Goal: Book appointment/travel/reservation

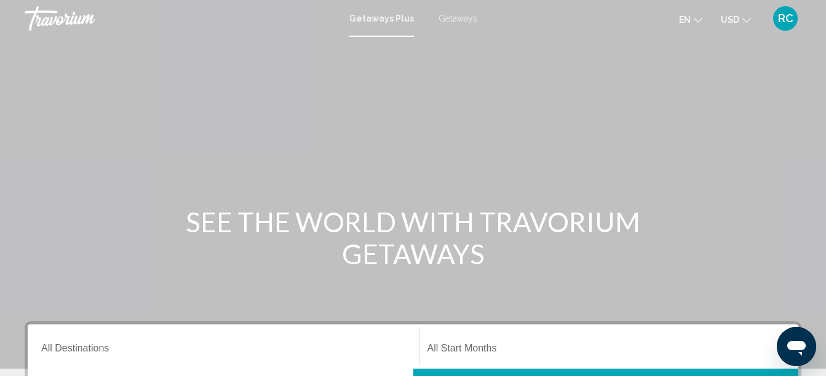
click at [455, 25] on div "Getaways Plus Getaways en English Español Français Italiano Português русский U…" at bounding box center [413, 19] width 826 height 26
click at [455, 14] on span "Getaways" at bounding box center [457, 19] width 39 height 10
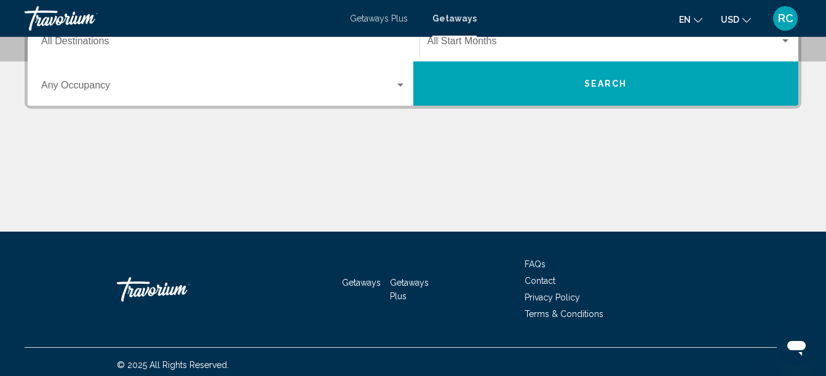
scroll to position [184, 0]
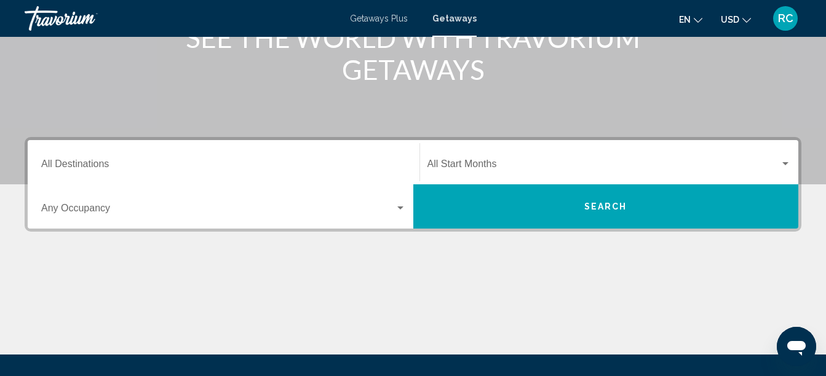
click at [315, 155] on div "Destination All Destinations" at bounding box center [223, 162] width 365 height 39
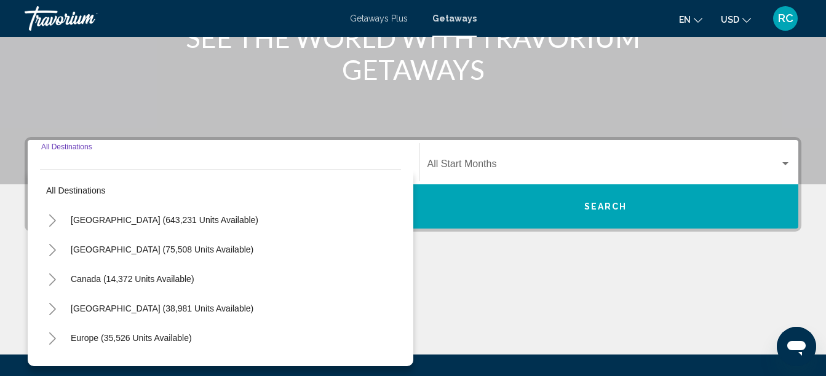
scroll to position [282, 0]
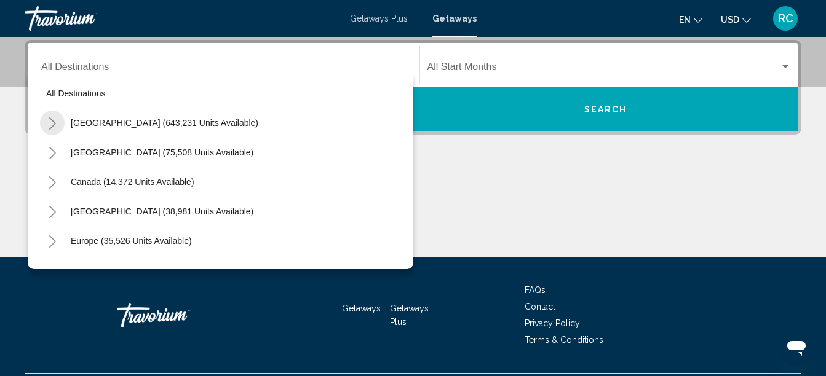
click at [57, 123] on button "Toggle United States (643,231 units available)" at bounding box center [52, 123] width 25 height 25
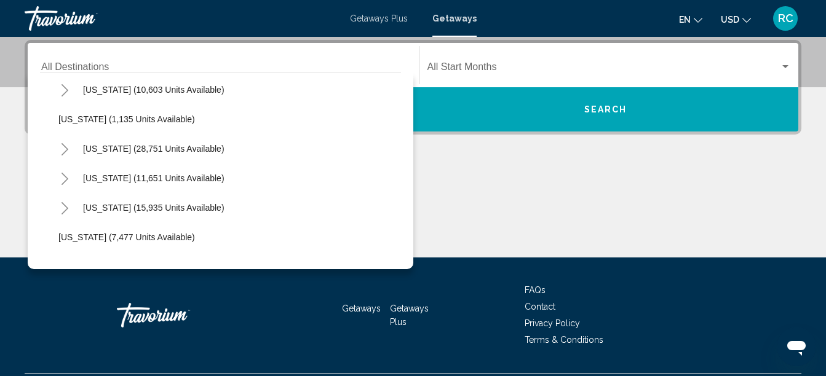
scroll to position [1021, 0]
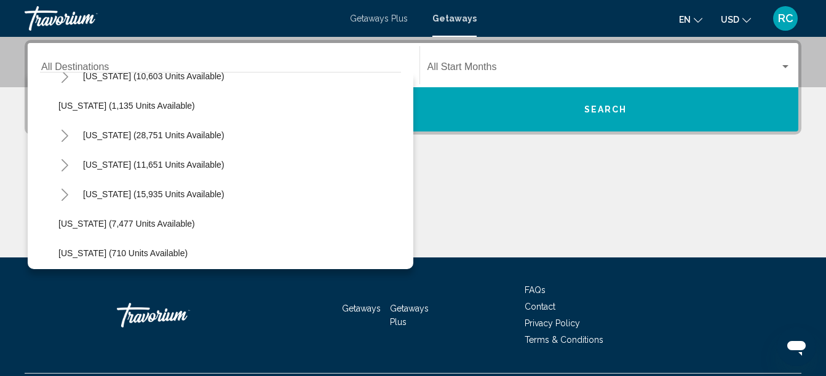
click at [65, 136] on icon "Toggle South Carolina (28,751 units available)" at bounding box center [64, 136] width 9 height 12
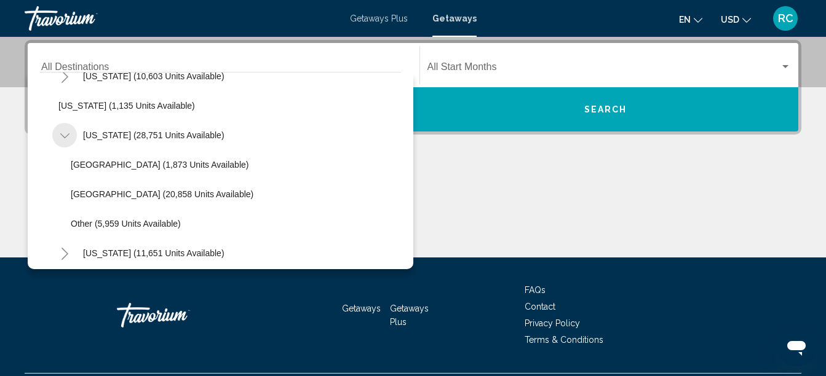
click at [65, 136] on icon "Toggle South Carolina (28,751 units available)" at bounding box center [64, 136] width 9 height 12
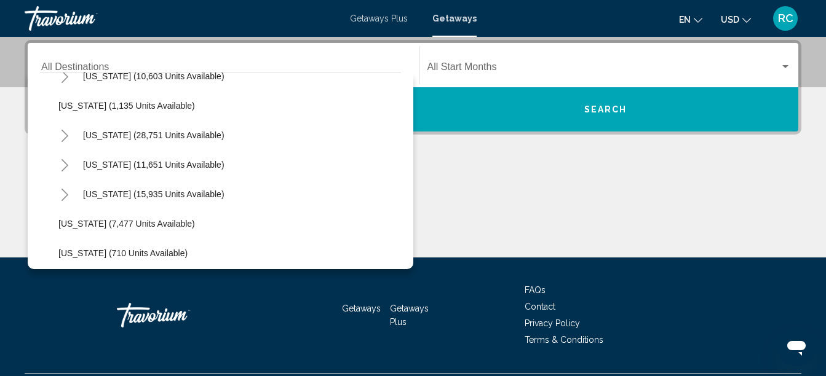
click at [66, 166] on icon "Toggle Tennessee (11,651 units available)" at bounding box center [64, 165] width 9 height 12
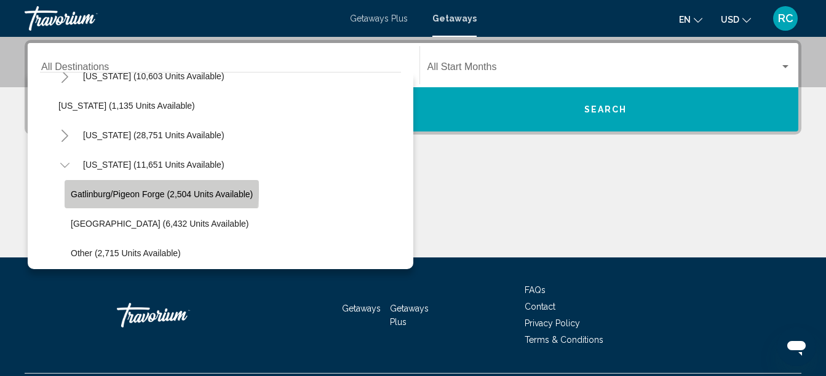
click at [102, 189] on span "Gatlinburg/Pigeon Forge (2,504 units available)" at bounding box center [162, 194] width 182 height 10
type input "**********"
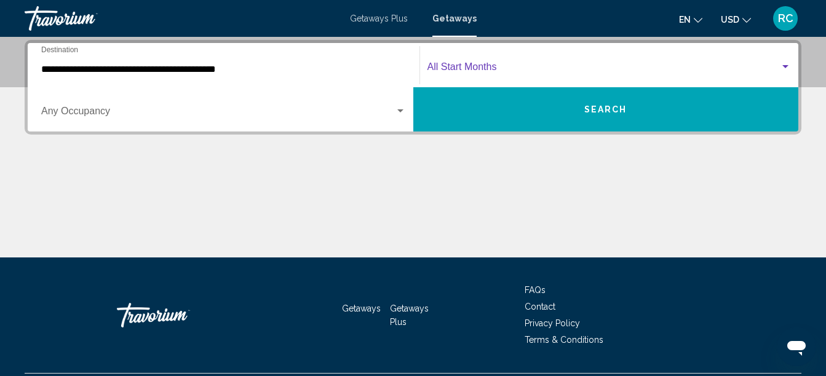
click at [431, 73] on span "Search widget" at bounding box center [603, 69] width 353 height 11
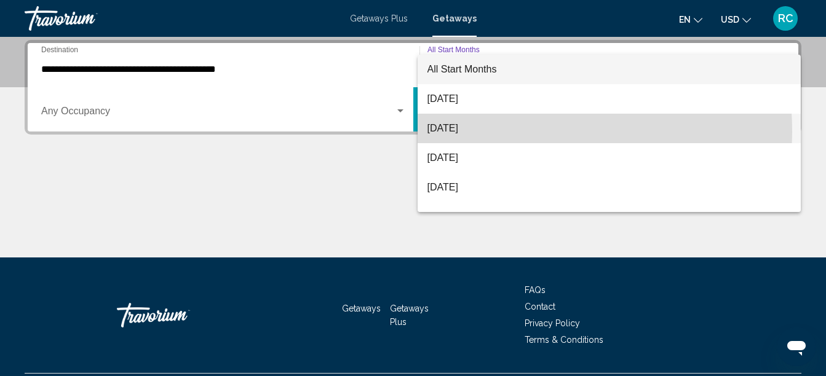
click at [459, 132] on span "[DATE]" at bounding box center [609, 129] width 364 height 30
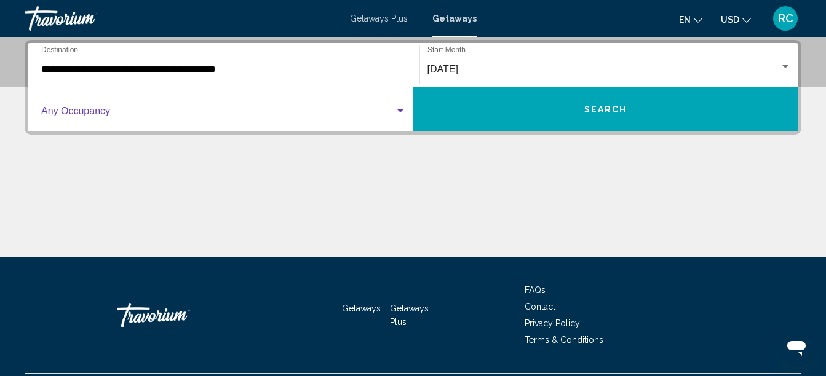
click at [106, 111] on span "Search widget" at bounding box center [217, 113] width 353 height 11
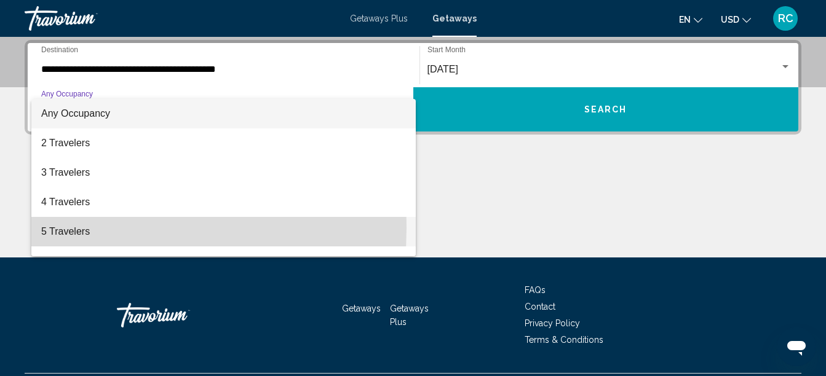
click at [74, 228] on span "5 Travelers" at bounding box center [223, 232] width 365 height 30
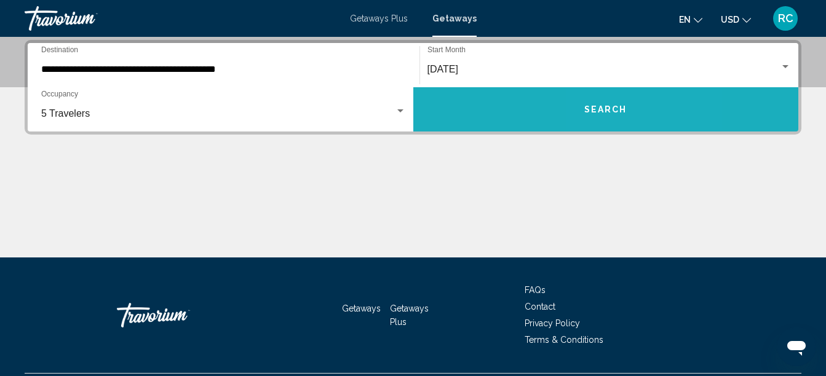
click at [604, 114] on span "Search" at bounding box center [605, 110] width 43 height 10
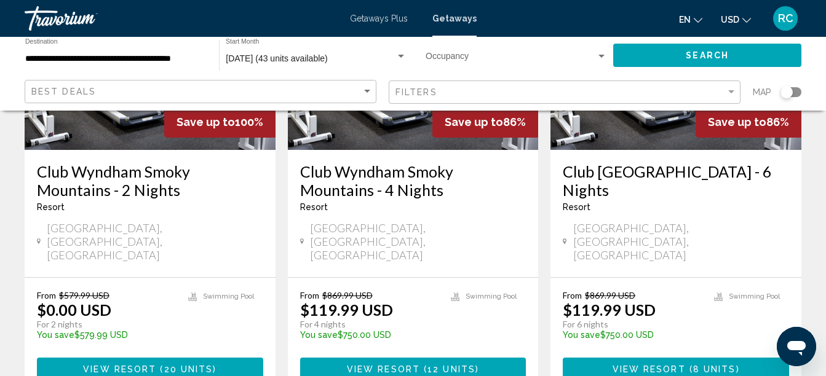
scroll to position [184, 0]
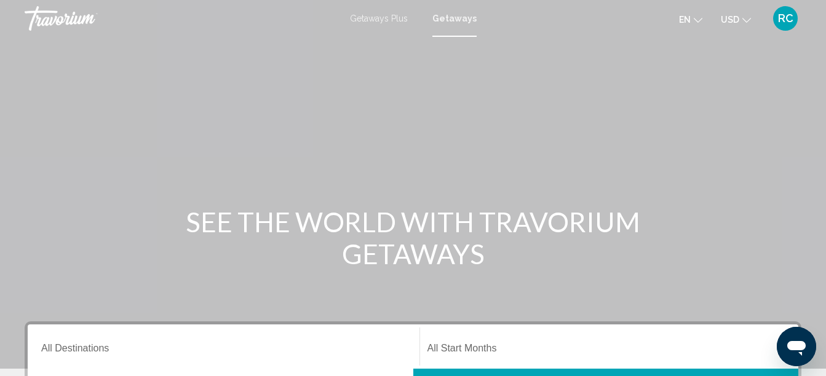
scroll to position [61, 0]
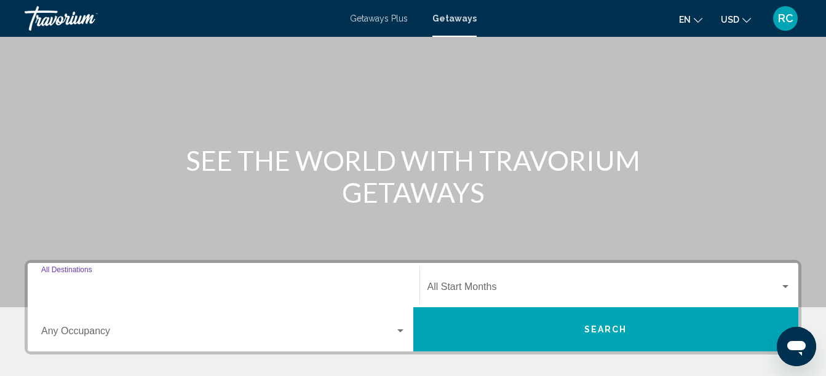
click at [223, 285] on input "Destination All Destinations" at bounding box center [223, 289] width 365 height 11
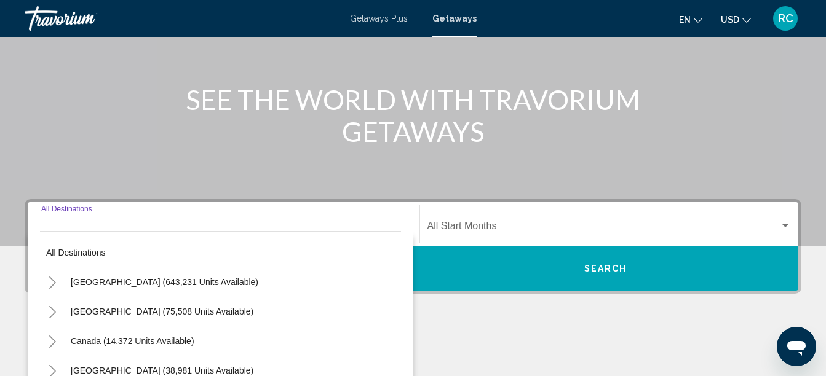
scroll to position [282, 0]
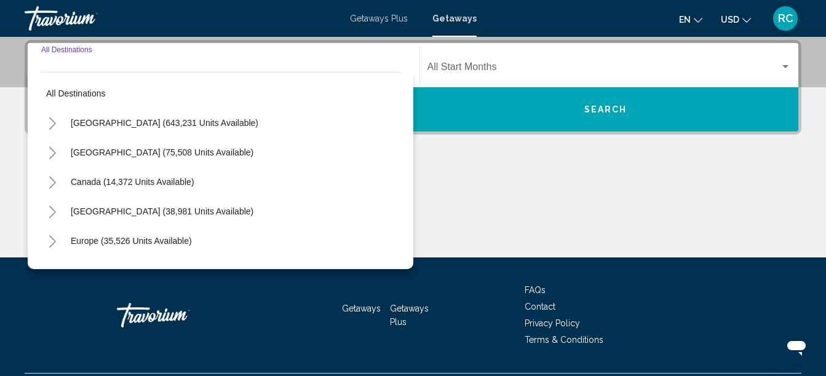
click at [47, 125] on button "Toggle United States (643,231 units available)" at bounding box center [52, 123] width 25 height 25
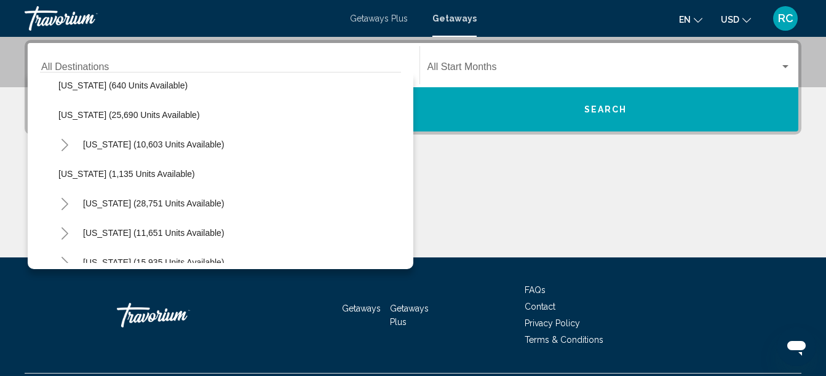
scroll to position [946, 0]
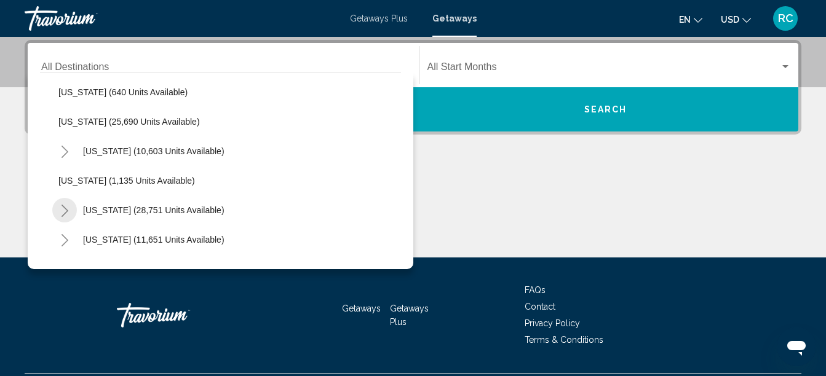
click at [64, 207] on icon "Toggle South Carolina (28,751 units available)" at bounding box center [64, 211] width 7 height 12
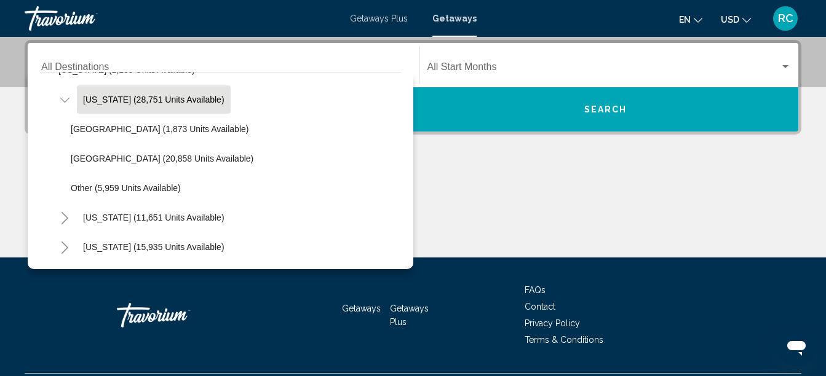
scroll to position [1130, 0]
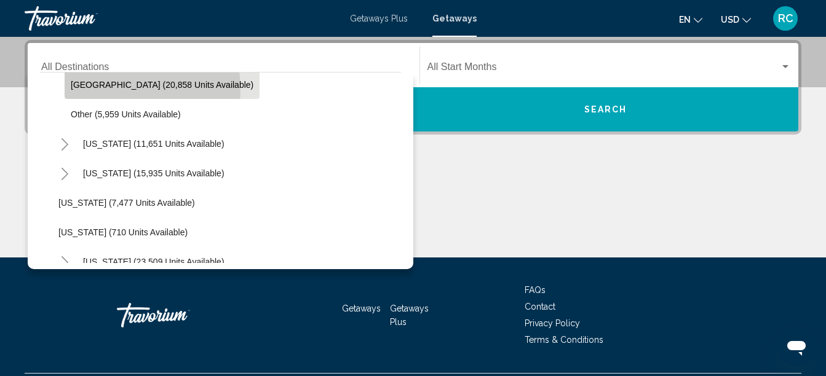
click at [119, 89] on span "[GEOGRAPHIC_DATA] (20,858 units available)" at bounding box center [162, 85] width 183 height 10
type input "**********"
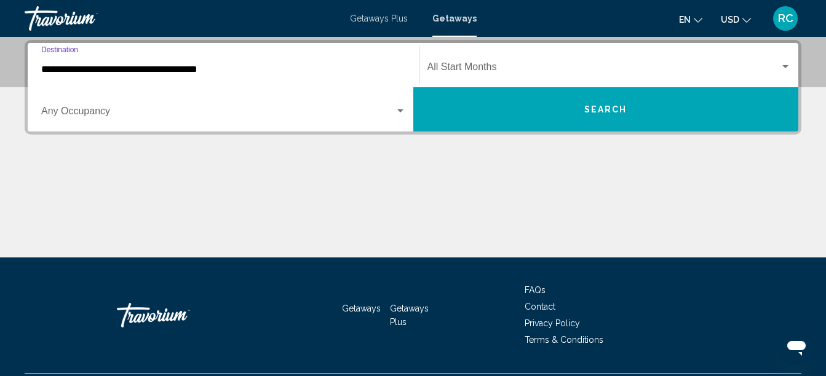
click at [454, 73] on span "Search widget" at bounding box center [603, 69] width 353 height 11
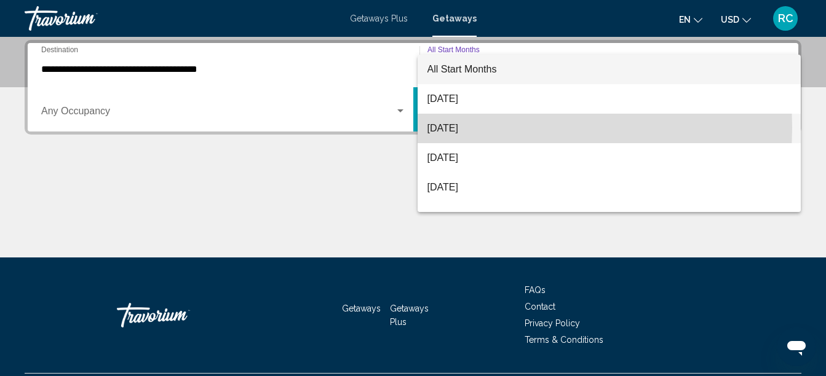
click at [447, 127] on span "[DATE]" at bounding box center [609, 129] width 364 height 30
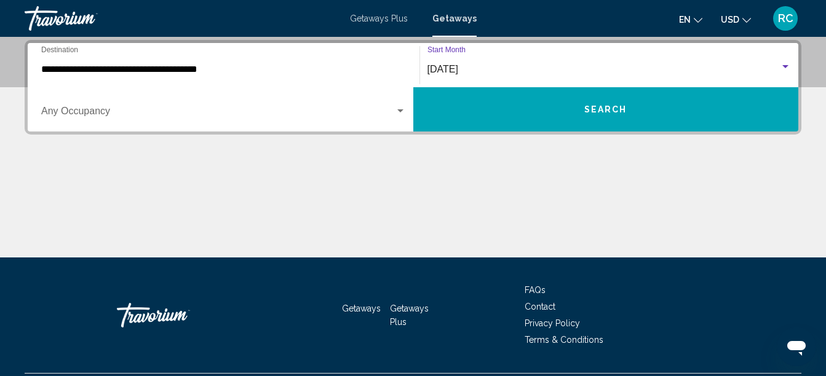
click at [97, 114] on span "Search widget" at bounding box center [217, 113] width 353 height 11
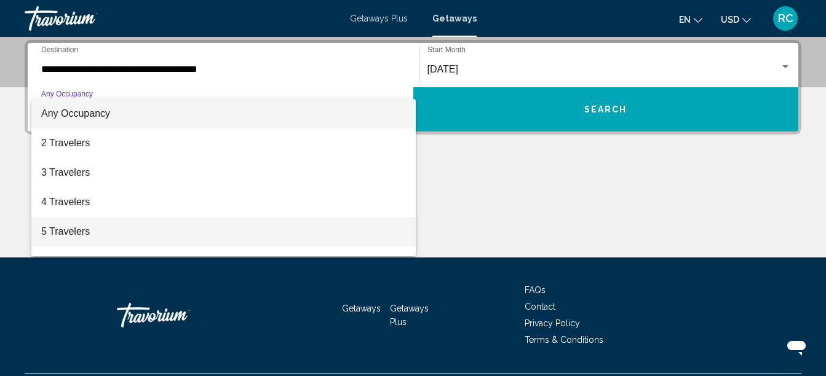
click at [87, 223] on span "5 Travelers" at bounding box center [223, 232] width 365 height 30
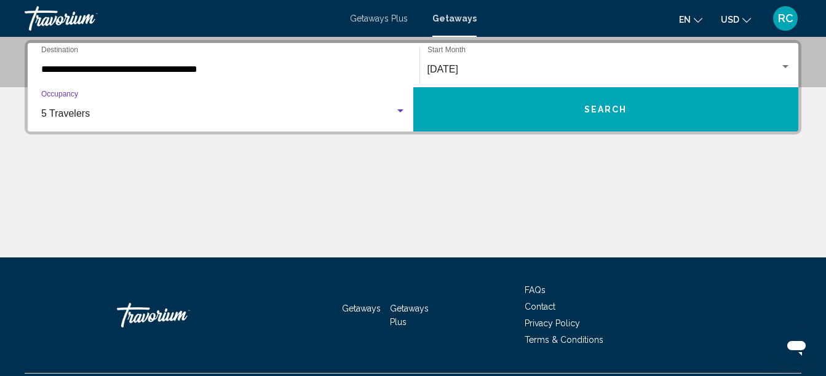
click at [583, 109] on button "Search" at bounding box center [605, 109] width 385 height 44
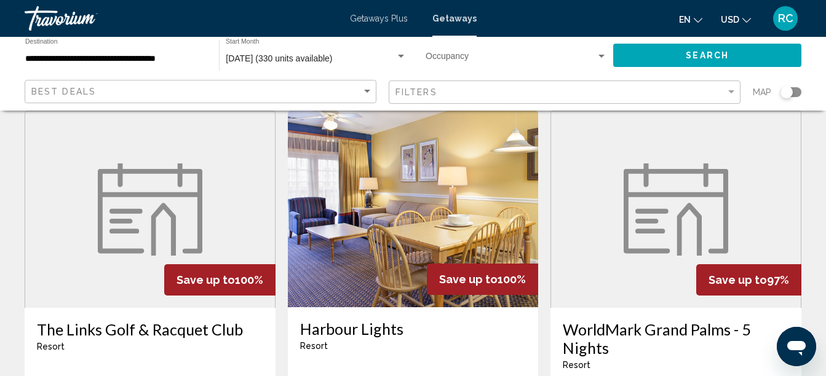
scroll to position [527, 0]
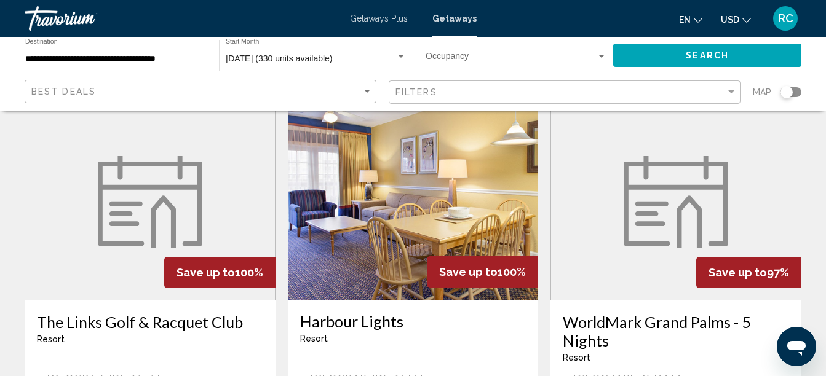
click at [463, 334] on div "Resort - This is an adults only resort" at bounding box center [413, 339] width 226 height 10
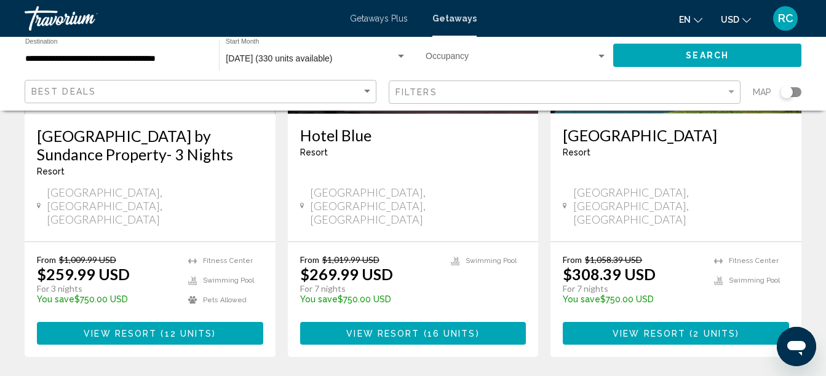
scroll to position [1636, 0]
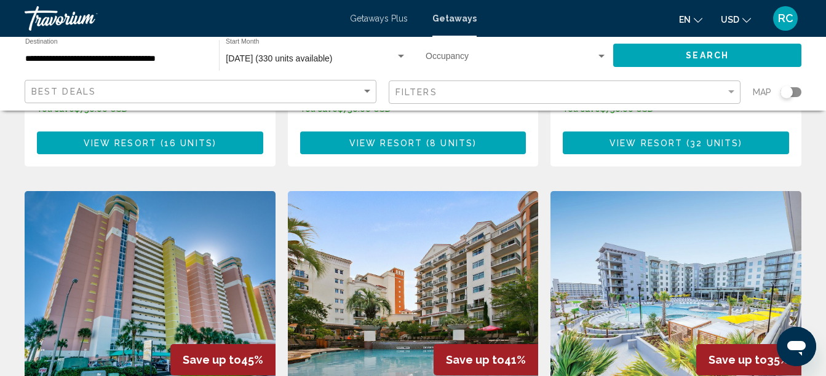
scroll to position [1342, 0]
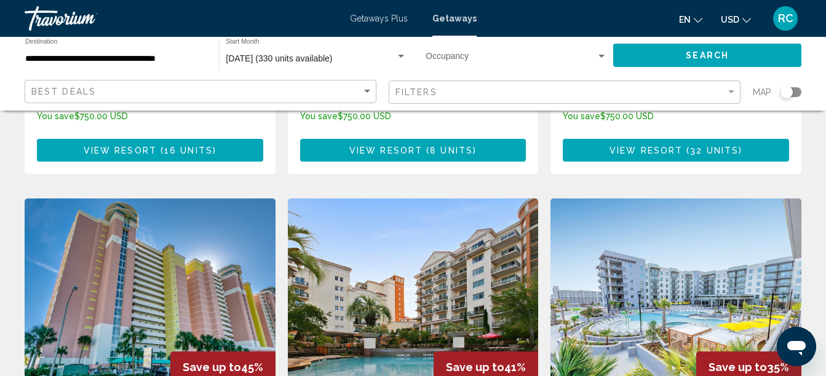
click at [695, 205] on img "Main content" at bounding box center [675, 297] width 251 height 197
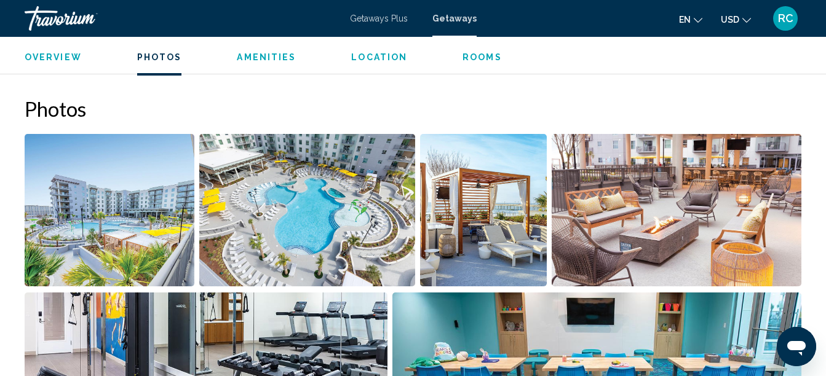
scroll to position [810, 0]
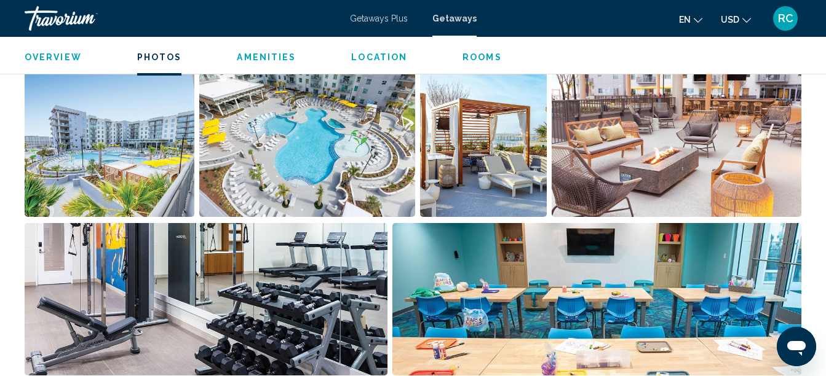
click at [133, 137] on img "Open full-screen image slider" at bounding box center [110, 141] width 170 height 152
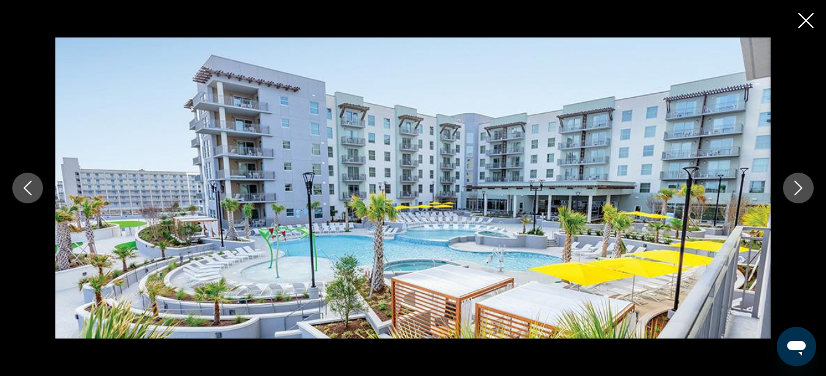
click at [798, 183] on icon "Next image" at bounding box center [798, 188] width 15 height 15
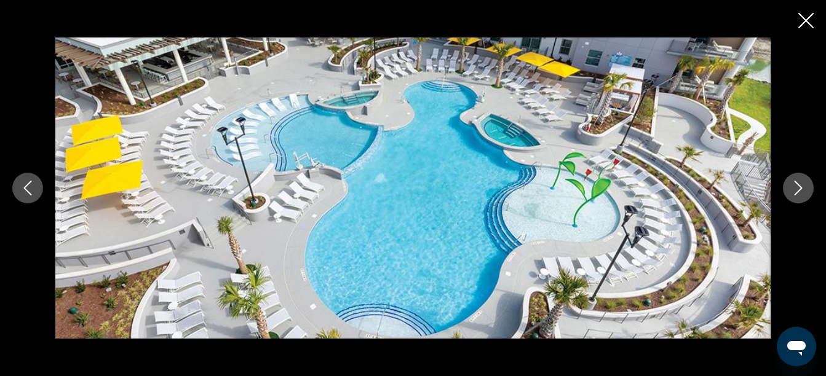
click at [798, 183] on icon "Next image" at bounding box center [798, 188] width 15 height 15
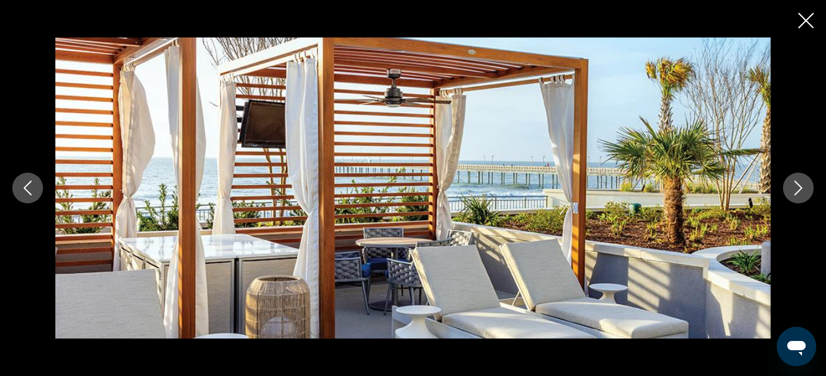
click at [798, 183] on icon "Next image" at bounding box center [798, 188] width 15 height 15
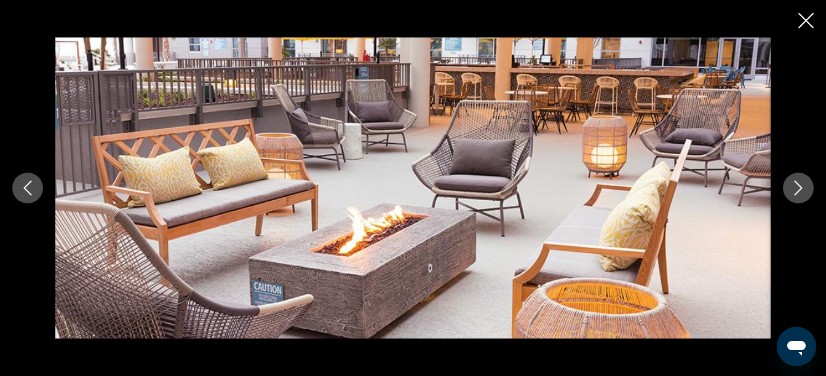
click at [798, 183] on icon "Next image" at bounding box center [798, 188] width 15 height 15
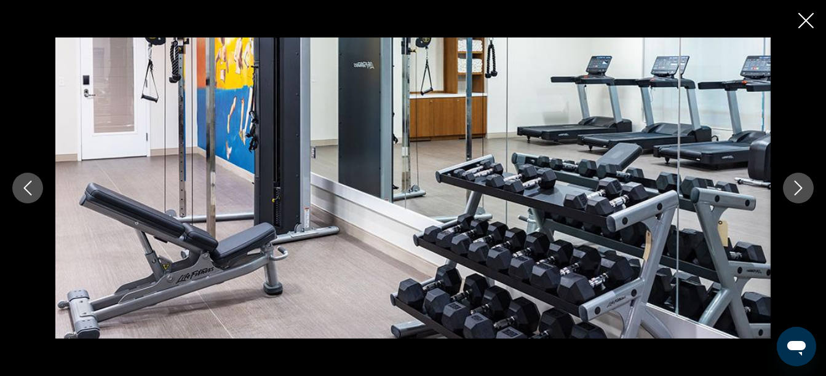
click at [798, 183] on icon "Next image" at bounding box center [798, 188] width 15 height 15
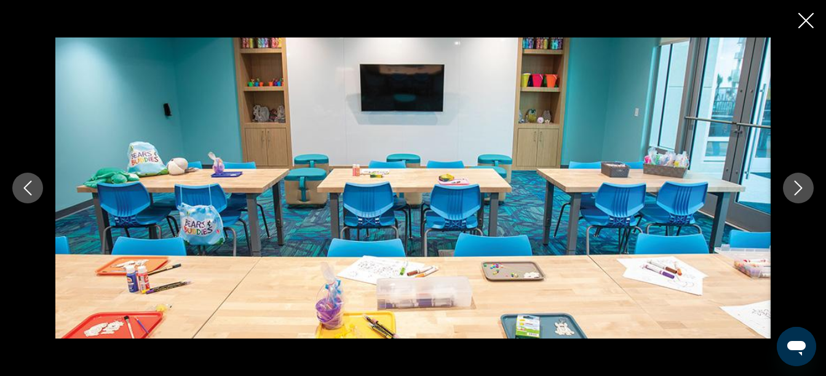
click at [798, 183] on icon "Next image" at bounding box center [798, 188] width 15 height 15
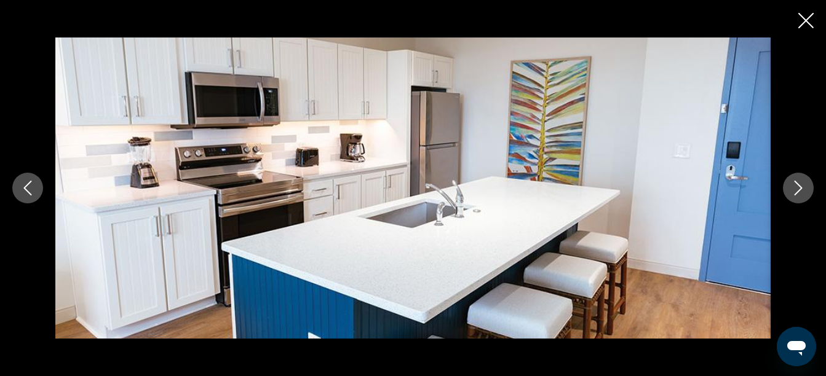
click at [798, 183] on icon "Next image" at bounding box center [798, 188] width 15 height 15
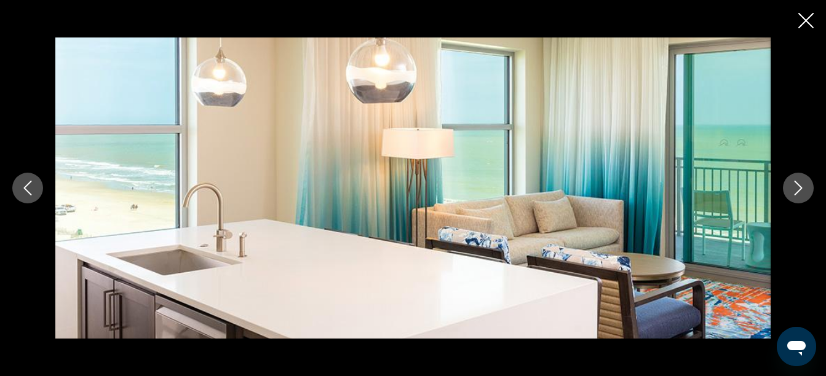
click at [799, 188] on icon "Next image" at bounding box center [798, 188] width 15 height 15
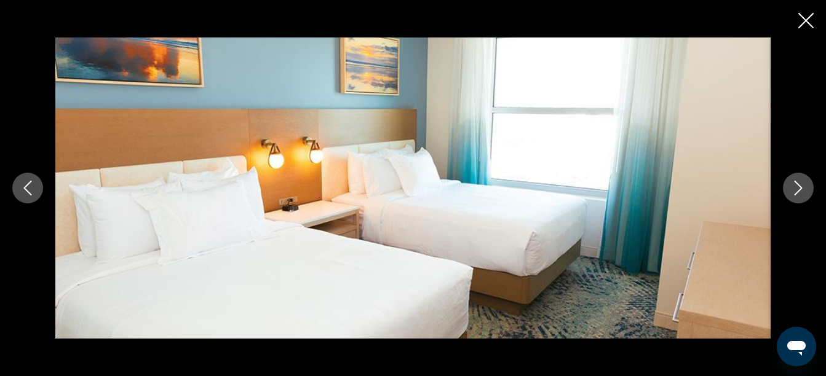
click at [798, 178] on button "Next image" at bounding box center [798, 188] width 31 height 31
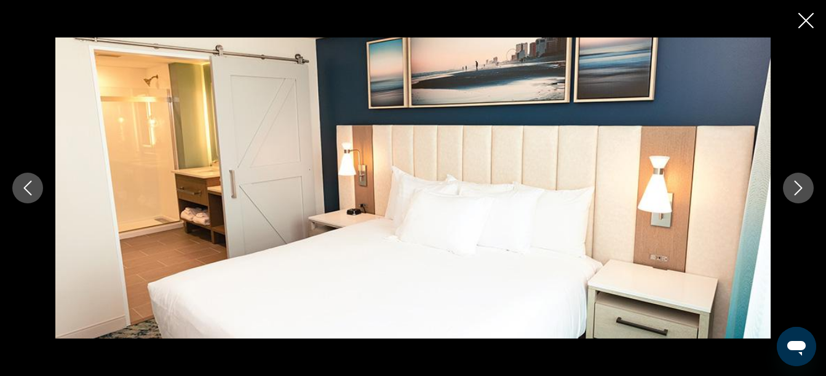
click at [798, 178] on button "Next image" at bounding box center [798, 188] width 31 height 31
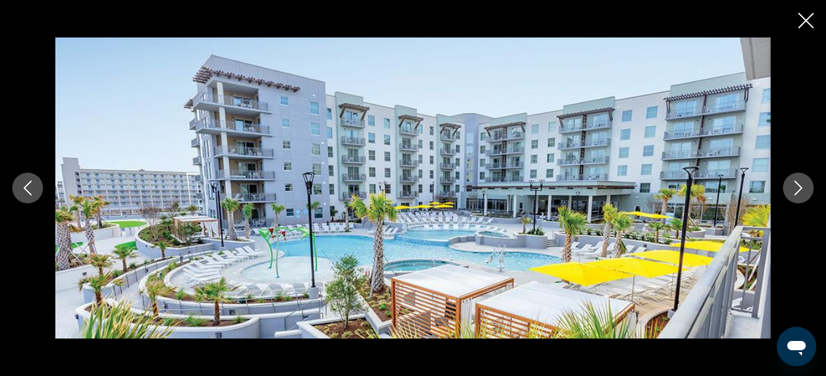
click at [794, 20] on div "Main content" at bounding box center [413, 188] width 826 height 376
click at [810, 18] on icon "Close slideshow" at bounding box center [805, 20] width 15 height 15
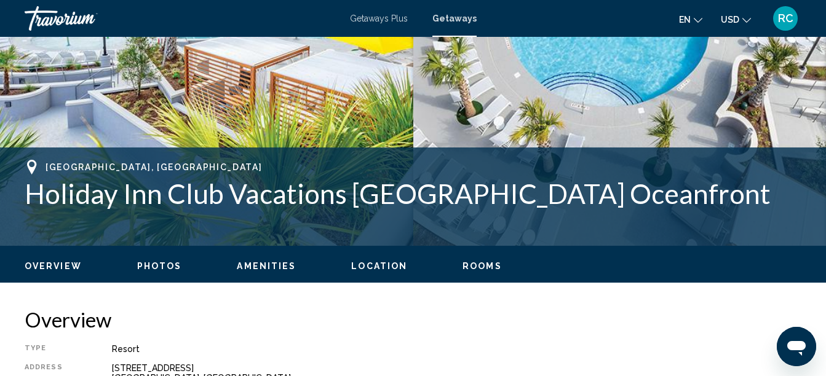
scroll to position [348, 0]
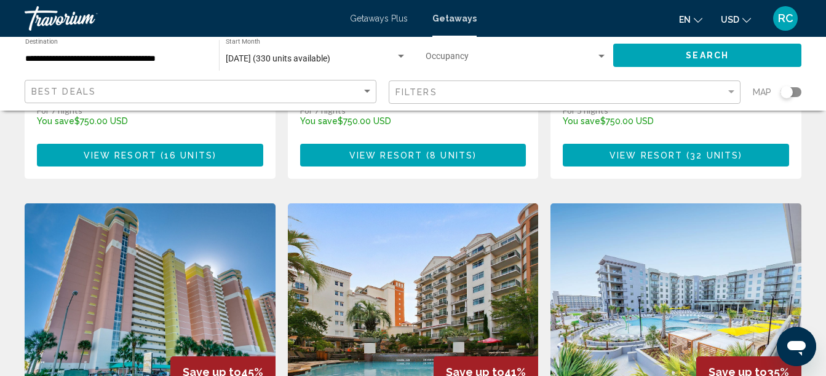
scroll to position [1363, 0]
